Goal: Information Seeking & Learning: Find specific fact

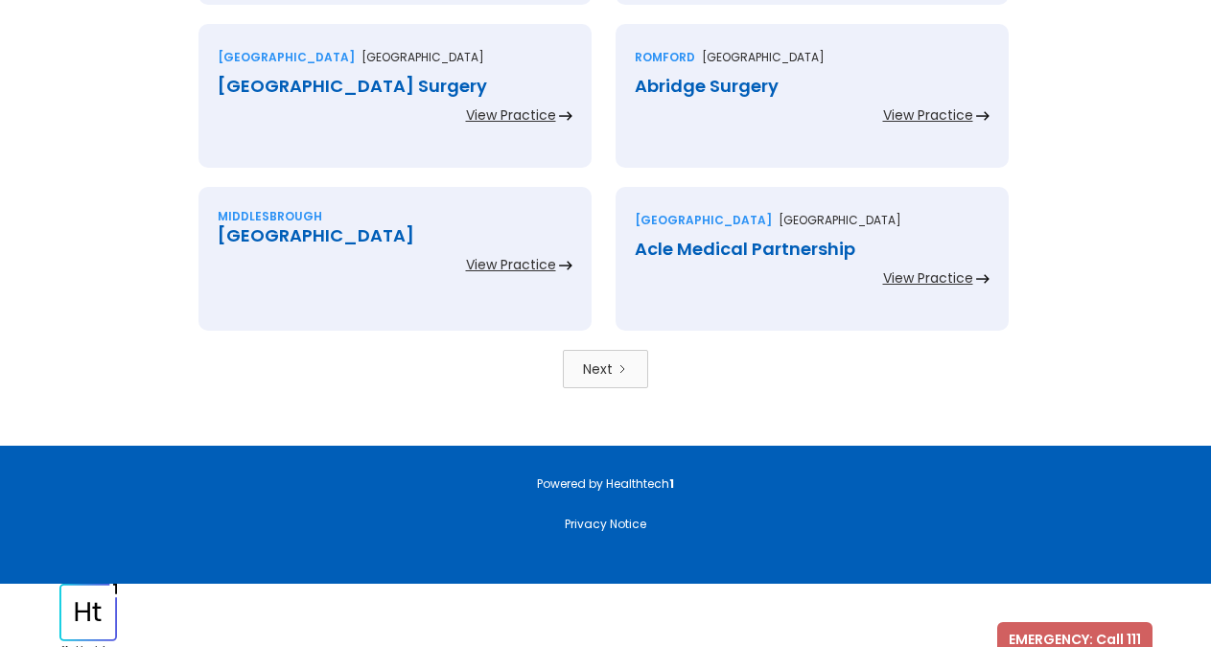
scroll to position [4293, 0]
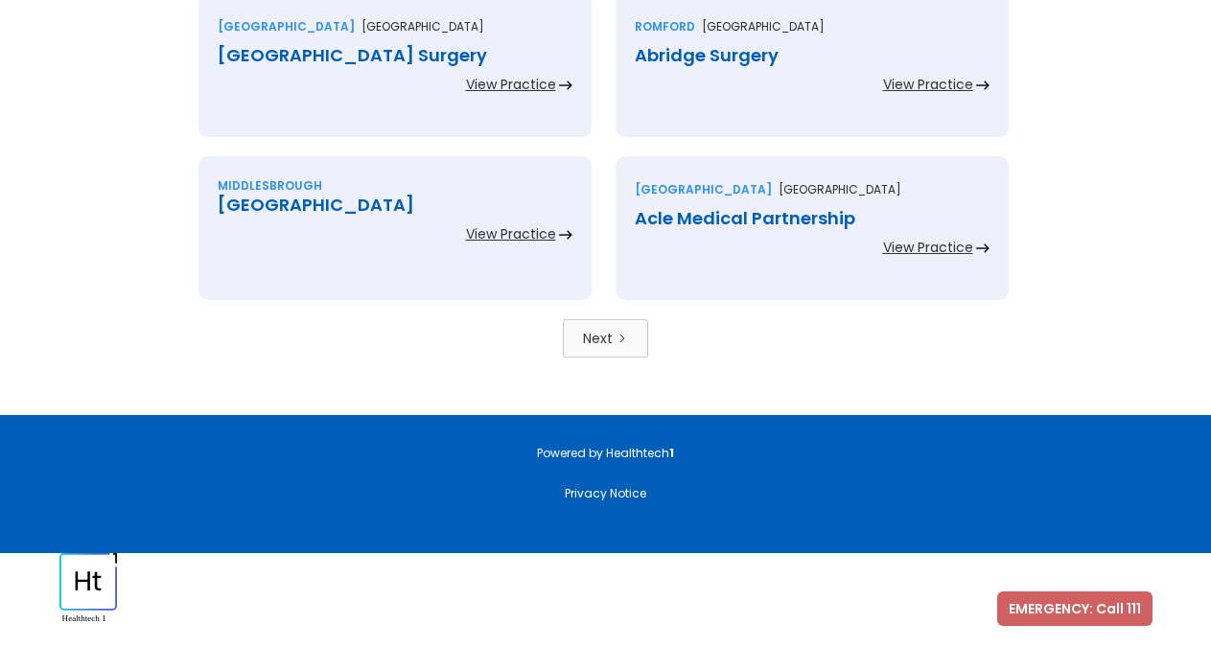
click at [629, 346] on link "Next" at bounding box center [605, 338] width 85 height 38
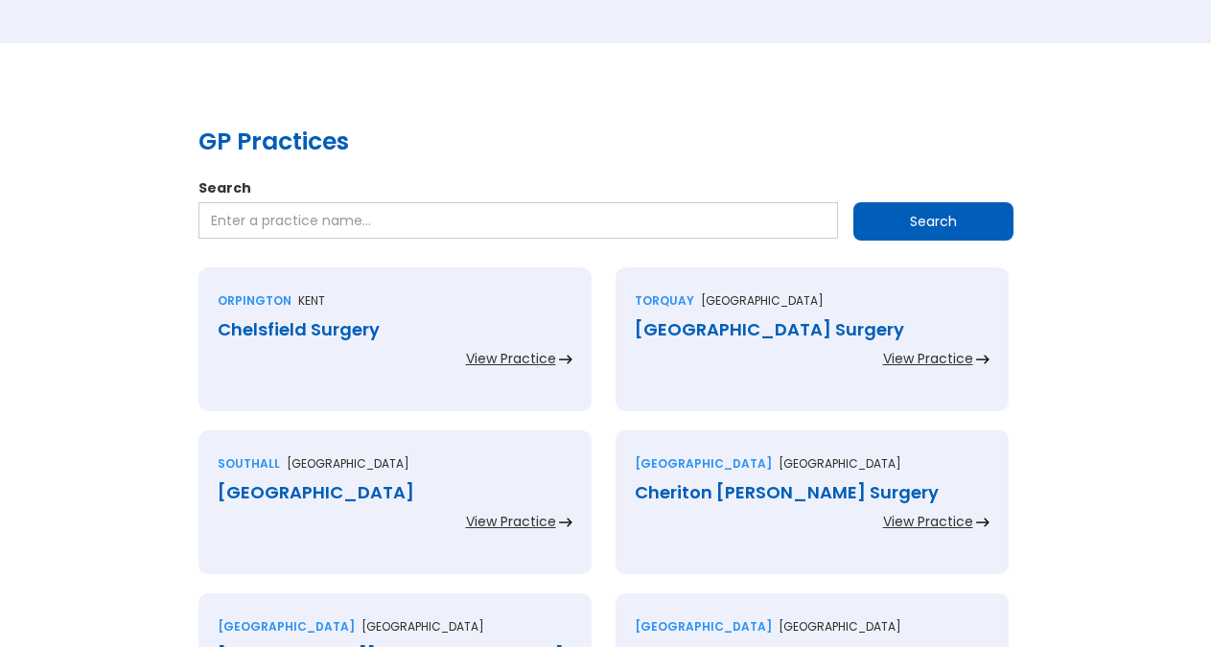
scroll to position [294, 0]
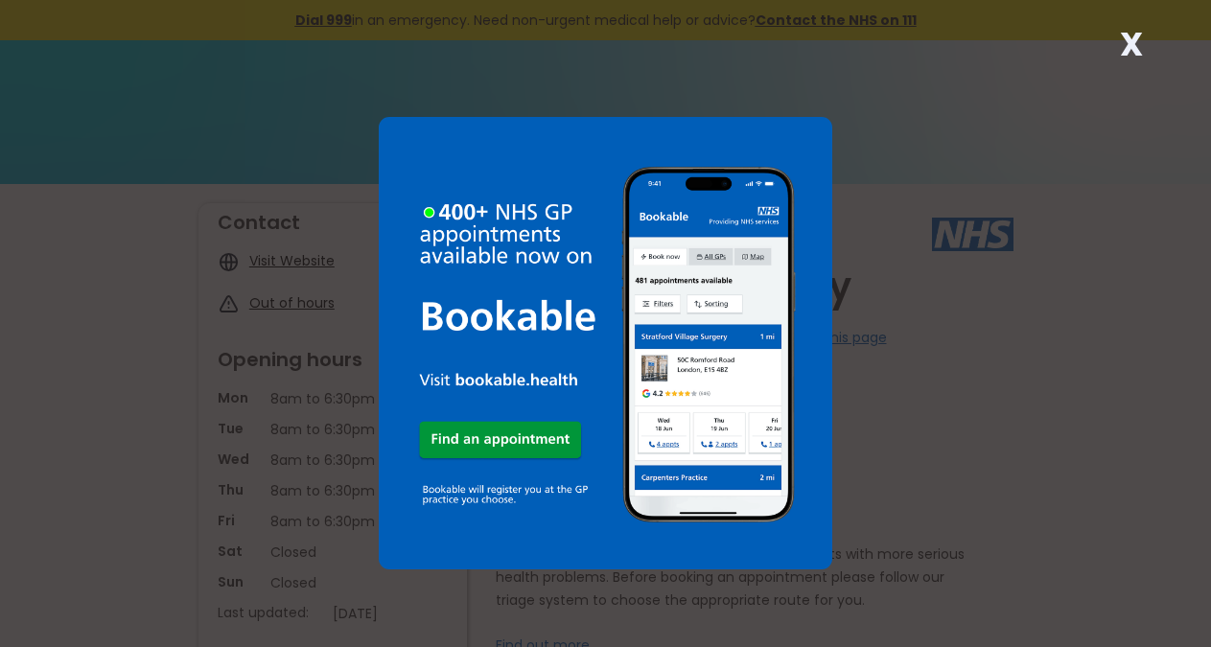
click at [1131, 47] on strong "X" at bounding box center [1131, 44] width 23 height 46
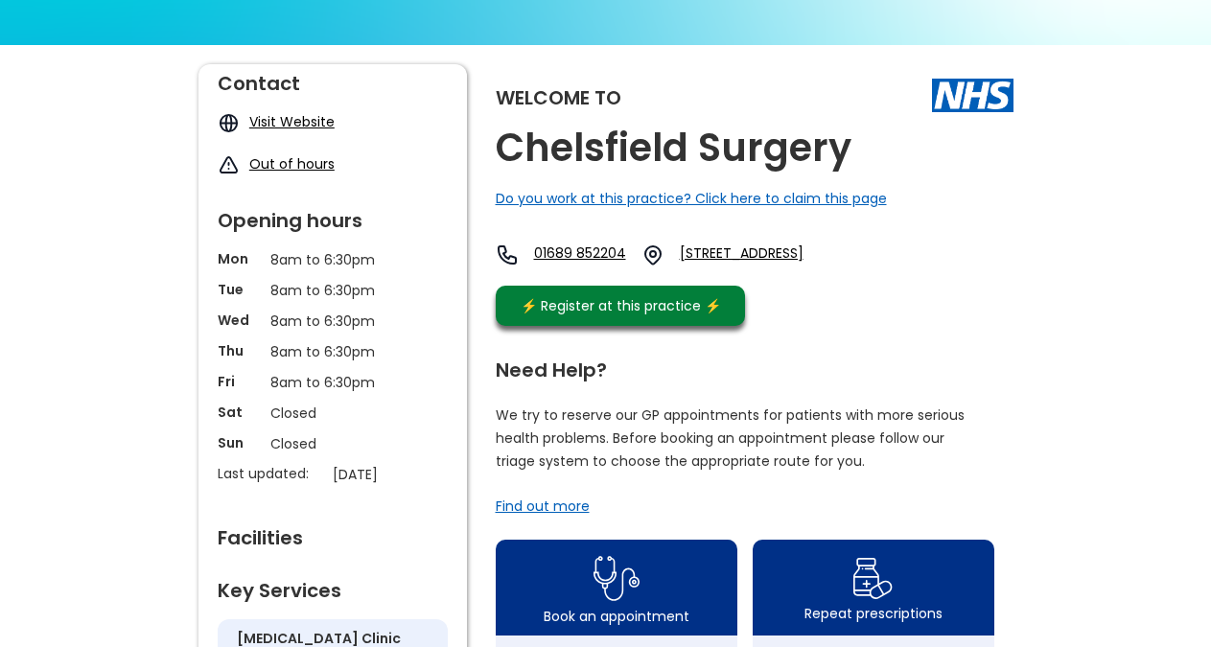
scroll to position [98, 0]
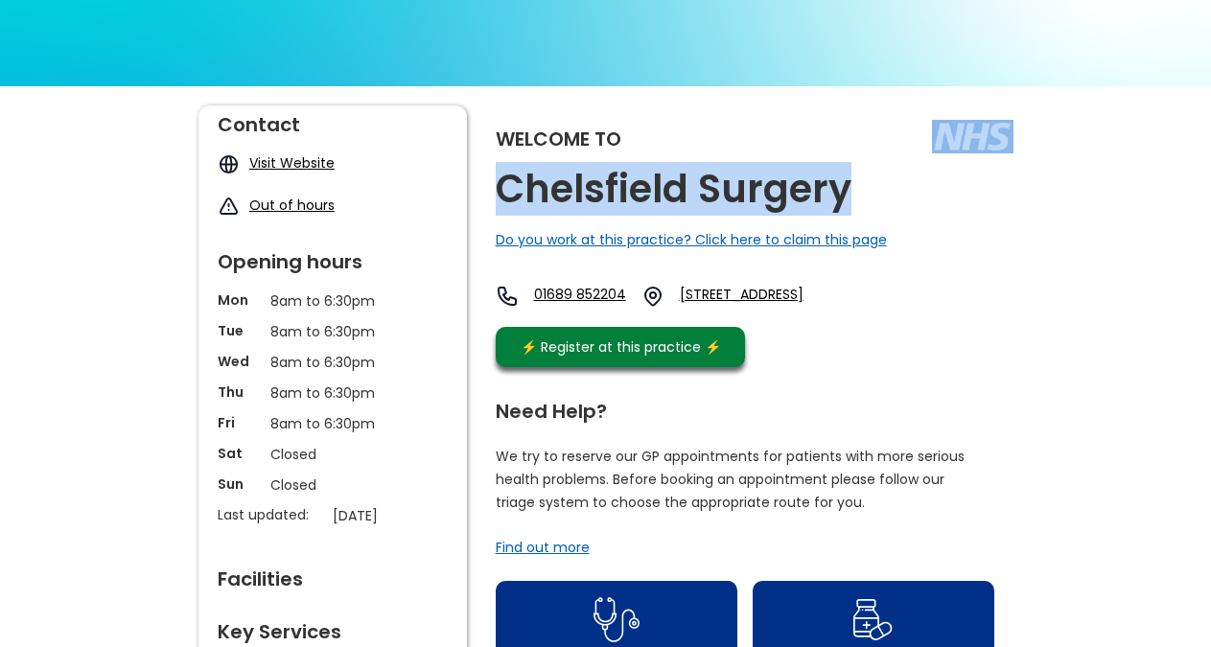
copy div "Chelsfield Surgery"
drag, startPoint x: 879, startPoint y: 186, endPoint x: 752, endPoint y: 147, distance: 132.6
click at [842, 201] on div "Welcome to Chelsfield Surgery Do you work at this practice? Click here to claim…" at bounding box center [755, 241] width 518 height 271
copy link "Br6 6hd,"
drag, startPoint x: 837, startPoint y: 346, endPoint x: 781, endPoint y: 328, distance: 59.5
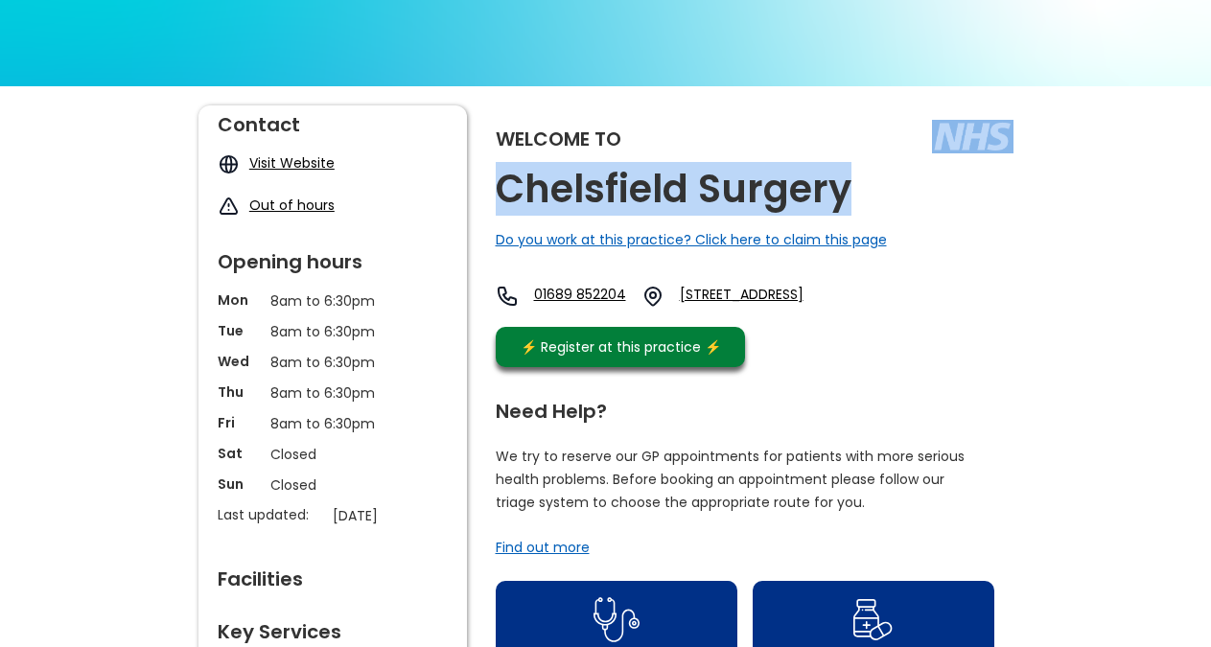
click at [781, 328] on div "Welcome to Chelsfield Surgery Do you work at this practice? Click here to claim…" at bounding box center [755, 241] width 518 height 271
